Goal: Subscribe to service/newsletter

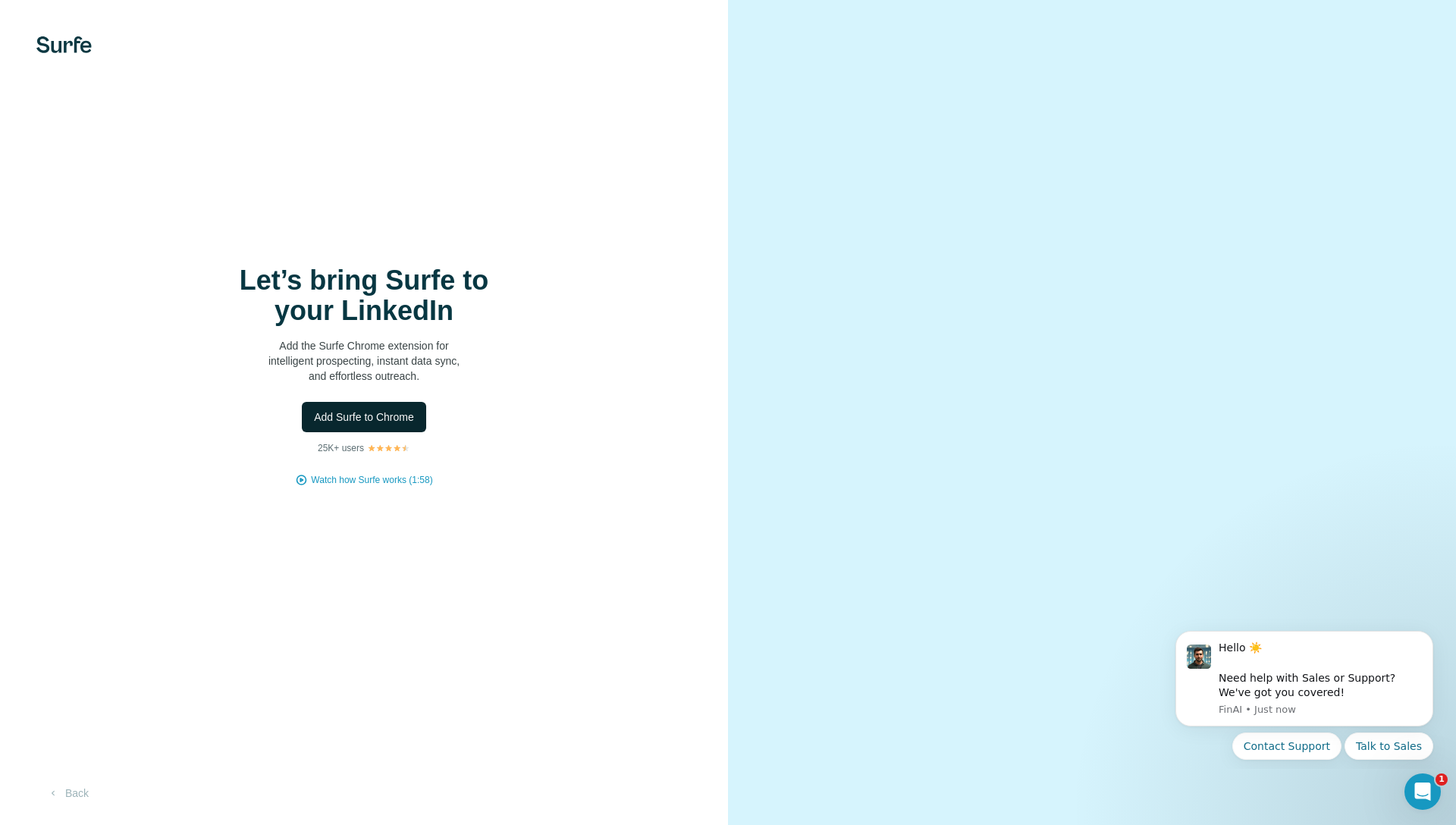
click at [395, 405] on button "Add Surfe to Chrome" at bounding box center [363, 417] width 124 height 30
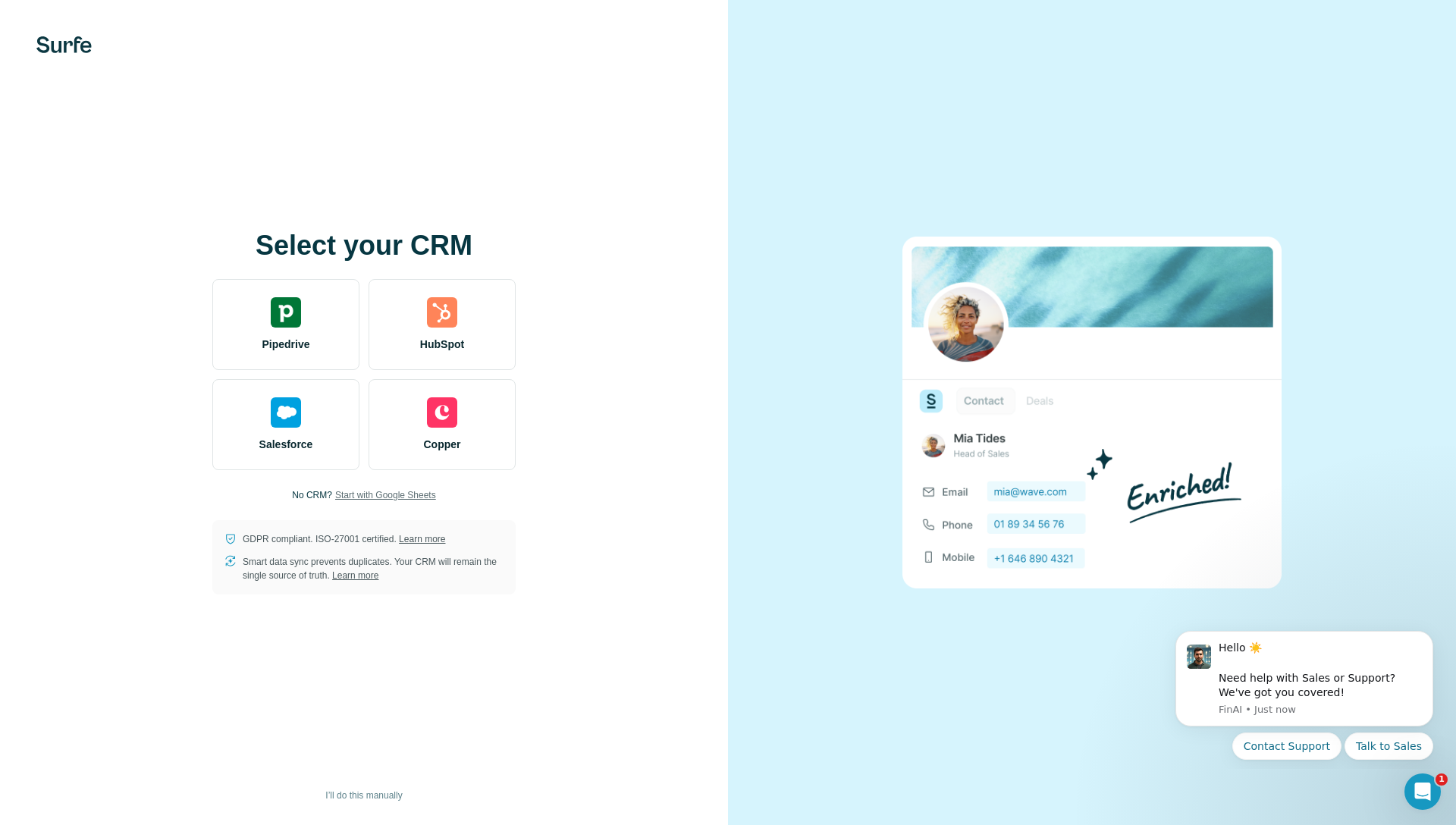
click at [363, 496] on span "Start with Google Sheets" at bounding box center [385, 495] width 101 height 13
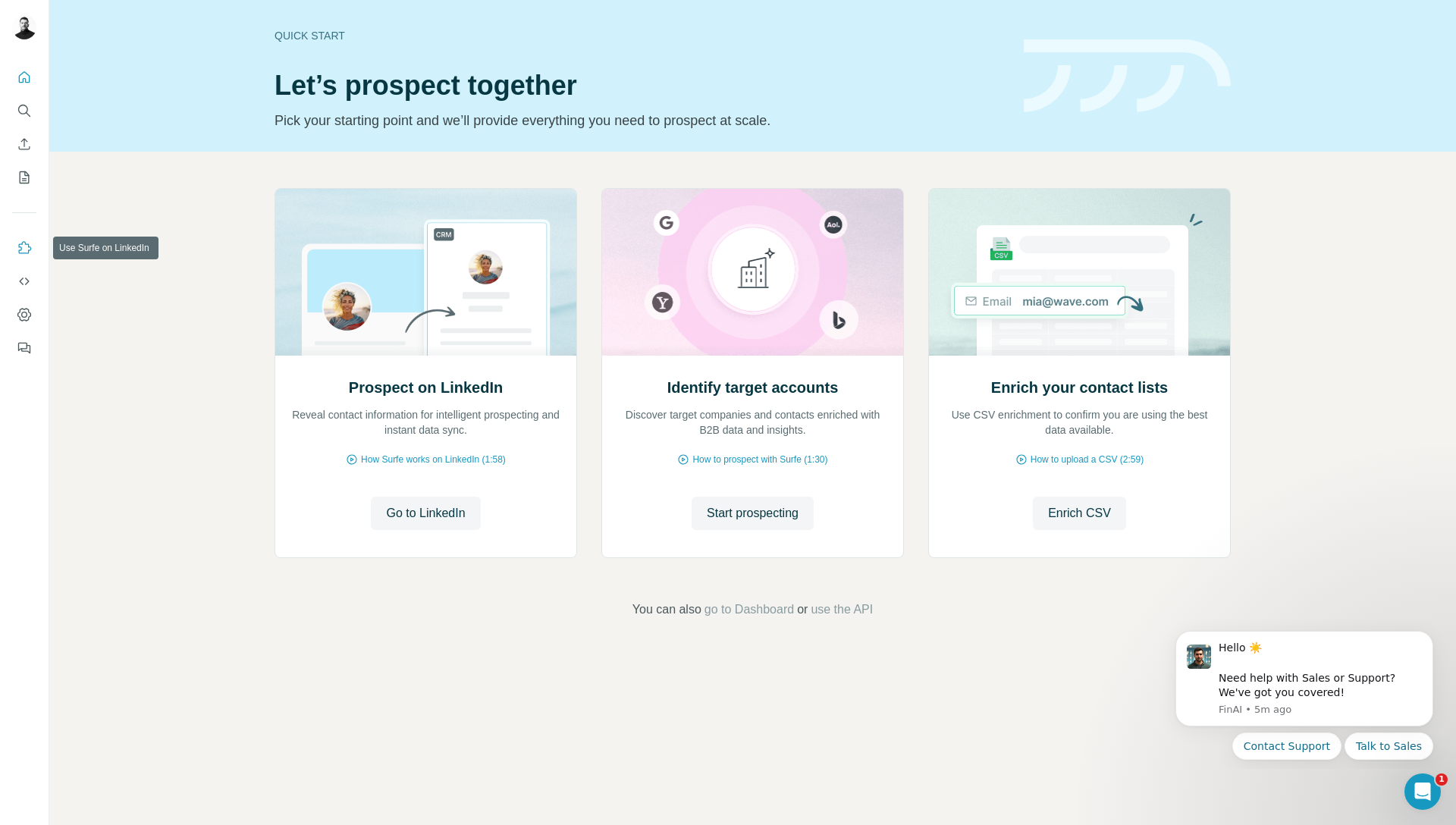
click at [25, 253] on icon "Use Surfe on LinkedIn" at bounding box center [24, 248] width 15 height 15
